Goal: Task Accomplishment & Management: Use online tool/utility

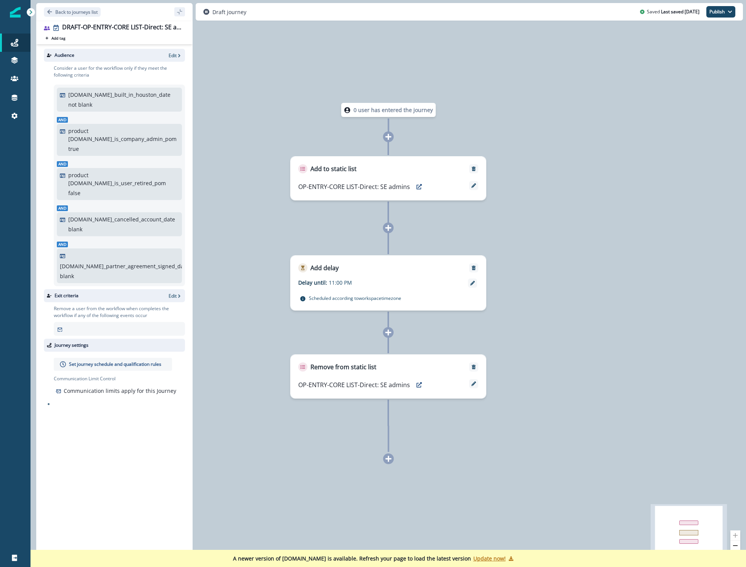
click at [480, 557] on p "Update now!" at bounding box center [489, 558] width 32 height 7
